Goal: Task Accomplishment & Management: Manage account settings

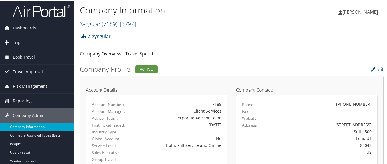
click at [90, 24] on link "Xyngular ( 7189 ) , [ 3797 ]" at bounding box center [108, 23] width 56 height 8
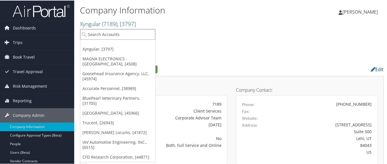
click at [96, 36] on input "search" at bounding box center [117, 34] width 75 height 11
paste input "301752"
type input "301752"
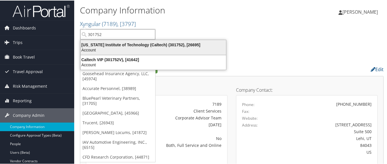
click at [110, 44] on div "California Institute of Technology (Caltech) (301752), [26695]" at bounding box center [153, 44] width 152 height 5
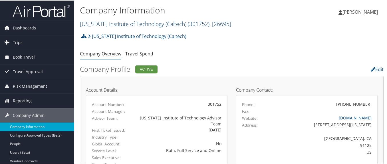
click at [119, 22] on link "California Institute of Technology (Caltech) ( 301752 ) , [ 26695 ]" at bounding box center [155, 23] width 151 height 8
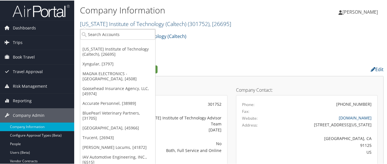
scroll to position [3, 0]
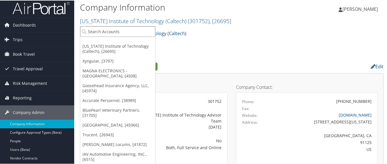
click at [121, 29] on input "search" at bounding box center [117, 31] width 75 height 11
paste input "302070"
type input "302070"
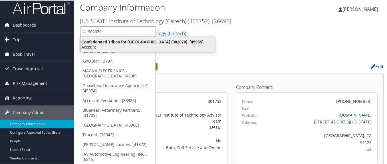
click at [114, 40] on div "Confederated Tribes for Warm Springs (302070), [45955]" at bounding box center [147, 41] width 141 height 5
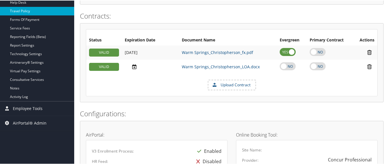
scroll to position [161, 0]
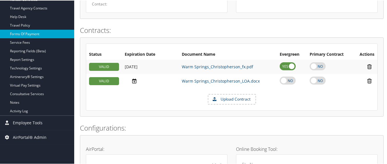
click at [50, 31] on link "Forms Of Payment" at bounding box center [37, 33] width 74 height 9
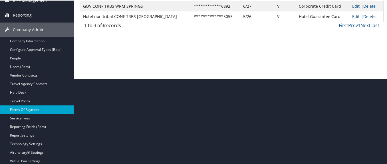
scroll to position [114, 0]
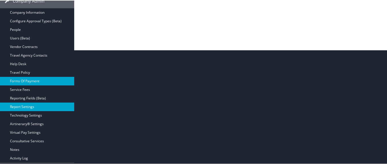
click at [44, 104] on link "Report Settings" at bounding box center [37, 106] width 74 height 9
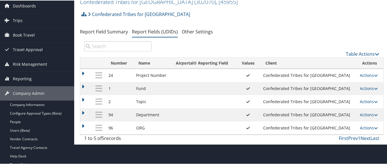
scroll to position [29, 0]
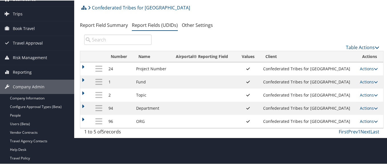
click at [369, 121] on link "Actions" at bounding box center [369, 120] width 18 height 5
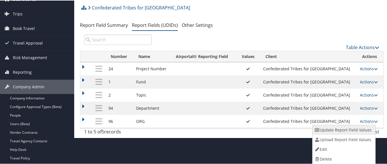
click at [360, 127] on link "Update Report Field Values" at bounding box center [344, 129] width 62 height 10
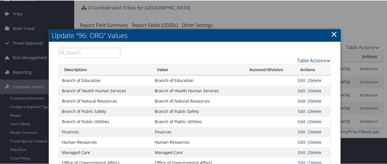
scroll to position [57, 0]
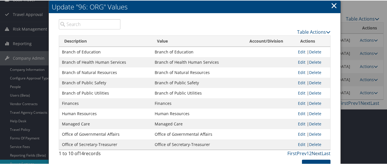
click at [314, 153] on link "Next" at bounding box center [317, 153] width 10 height 6
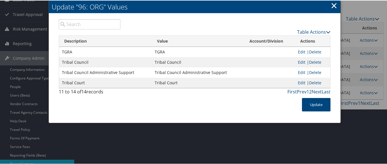
click at [332, 5] on link "×" at bounding box center [334, 4] width 7 height 11
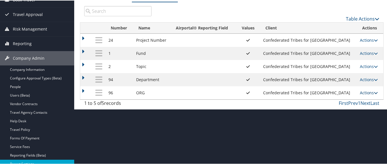
click at [365, 91] on link "Actions" at bounding box center [369, 91] width 18 height 5
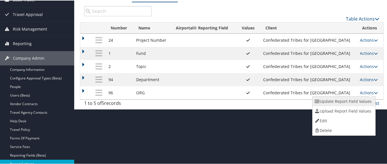
click at [359, 102] on link "Update Report Field Values" at bounding box center [344, 101] width 62 height 10
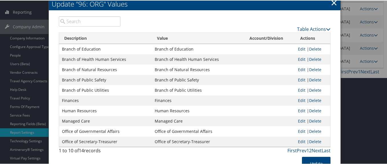
scroll to position [114, 0]
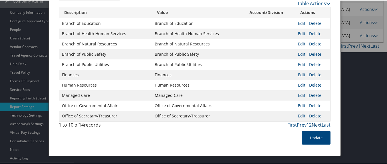
click at [317, 123] on link "Next" at bounding box center [317, 124] width 10 height 6
